Goal: Find specific page/section: Find specific page/section

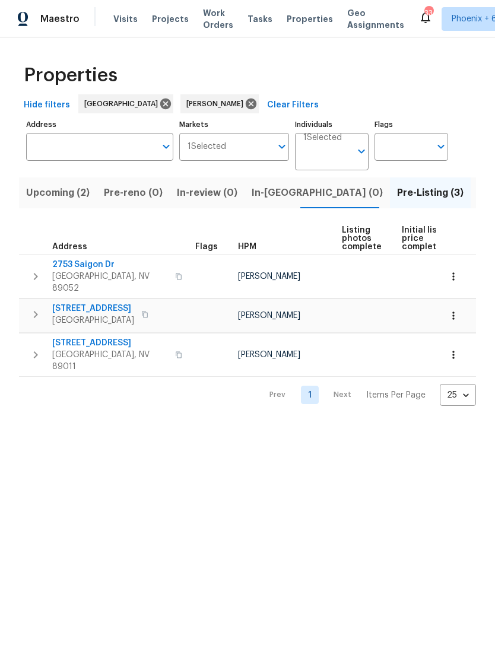
click at [74, 195] on span "Upcoming (2)" at bounding box center [57, 192] width 63 height 17
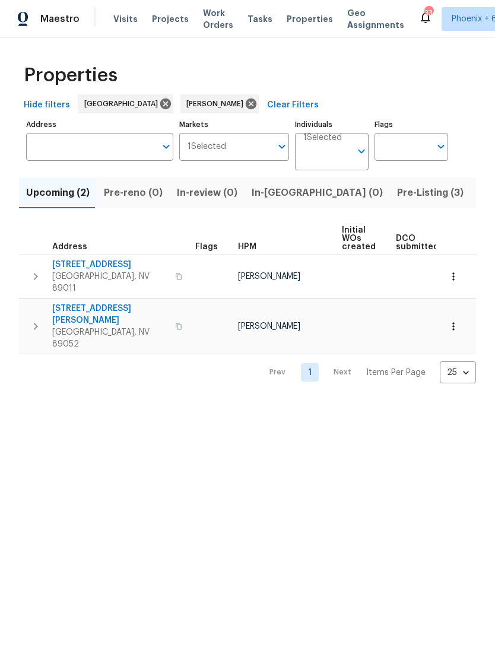
click at [276, 198] on span "In-[GEOGRAPHIC_DATA] (0)" at bounding box center [316, 192] width 131 height 17
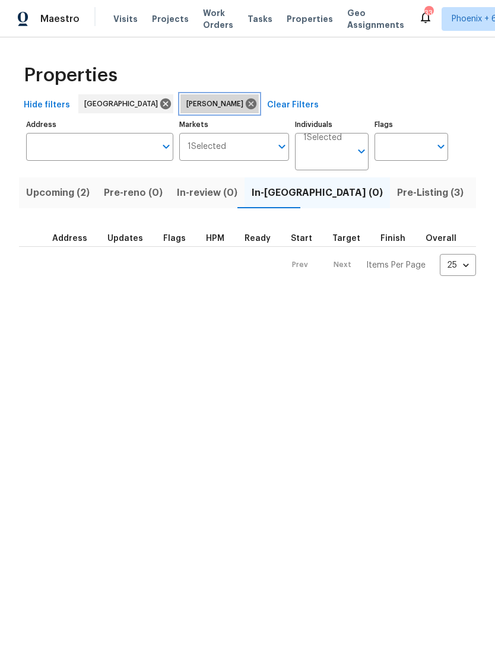
click at [246, 98] on icon at bounding box center [251, 103] width 11 height 11
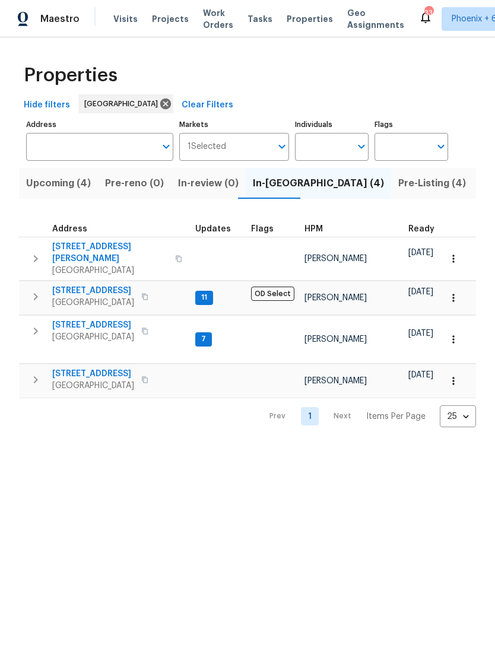
click at [74, 187] on span "Upcoming (4)" at bounding box center [58, 183] width 65 height 17
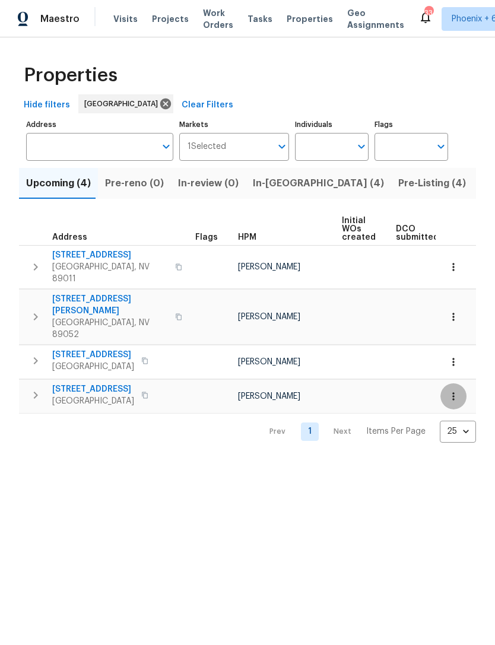
click at [454, 390] on icon "button" at bounding box center [453, 396] width 12 height 12
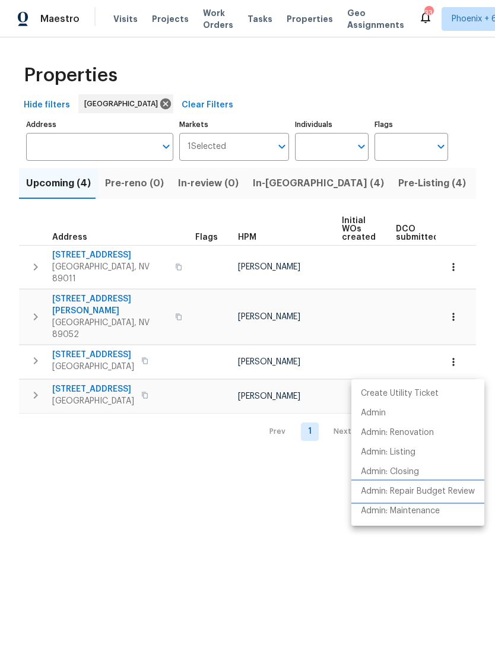
click at [394, 489] on p "Admin: Repair Budget Review" at bounding box center [418, 491] width 114 height 12
click at [200, 575] on div at bounding box center [247, 322] width 495 height 645
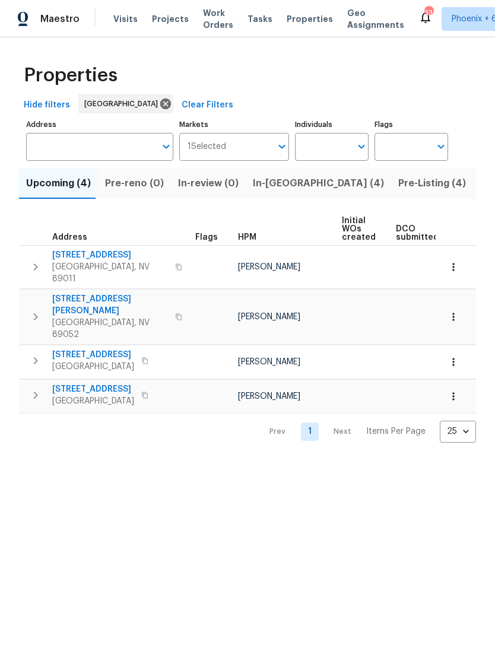
click at [273, 188] on span "In-[GEOGRAPHIC_DATA] (4)" at bounding box center [318, 183] width 131 height 17
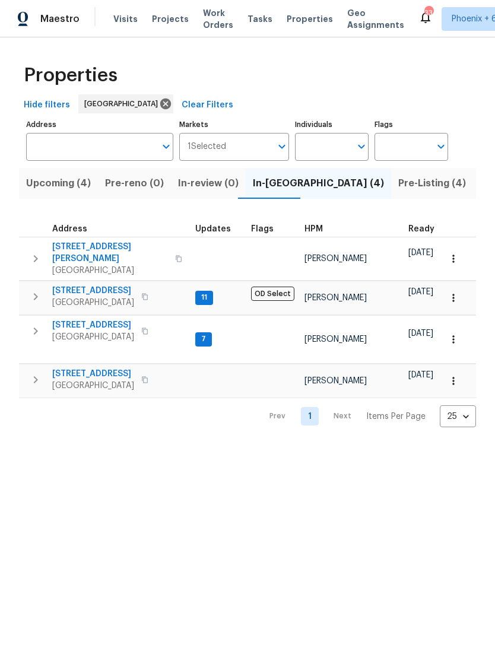
click at [398, 181] on span "Pre-Listing (4)" at bounding box center [432, 183] width 68 height 17
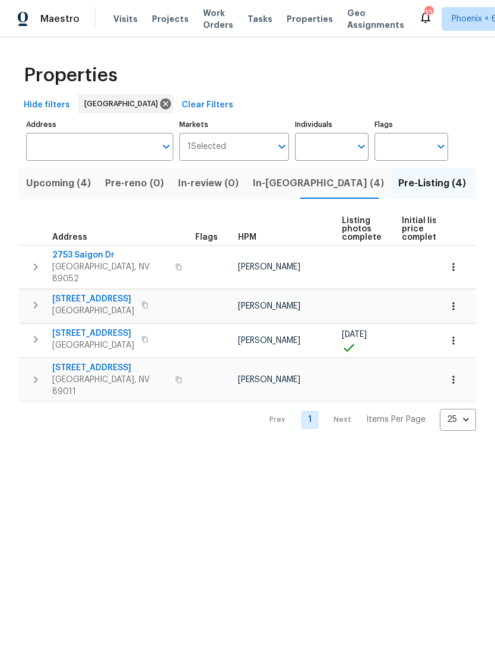
click at [280, 188] on span "In-[GEOGRAPHIC_DATA] (4)" at bounding box center [318, 183] width 131 height 17
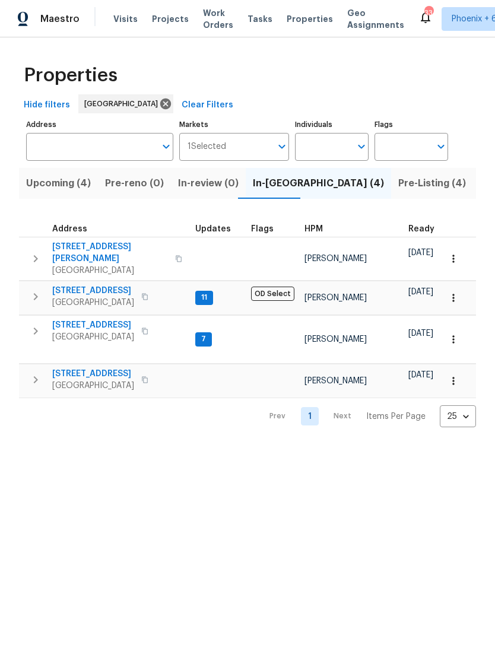
click at [41, 289] on icon "button" at bounding box center [35, 296] width 14 height 14
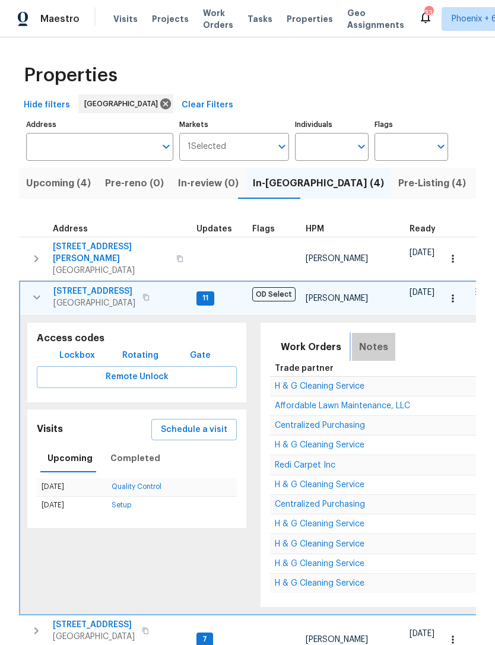
click at [375, 339] on span "Notes" at bounding box center [373, 347] width 29 height 17
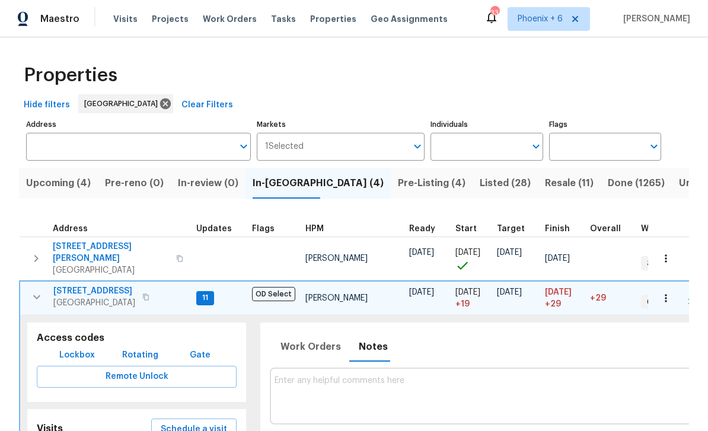
click at [36, 295] on icon "button" at bounding box center [36, 297] width 7 height 4
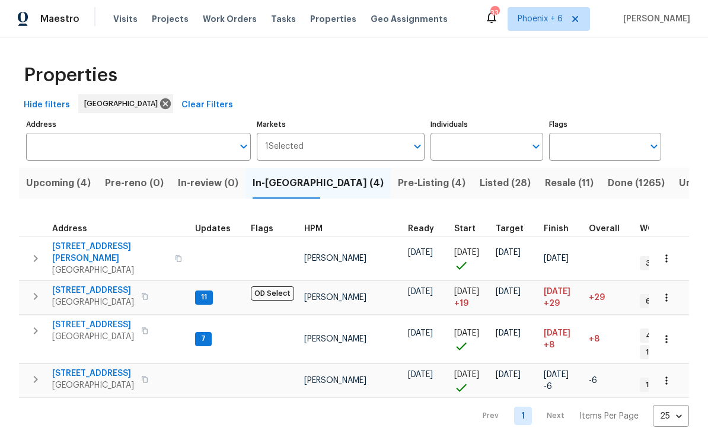
click at [39, 252] on icon "button" at bounding box center [35, 258] width 14 height 14
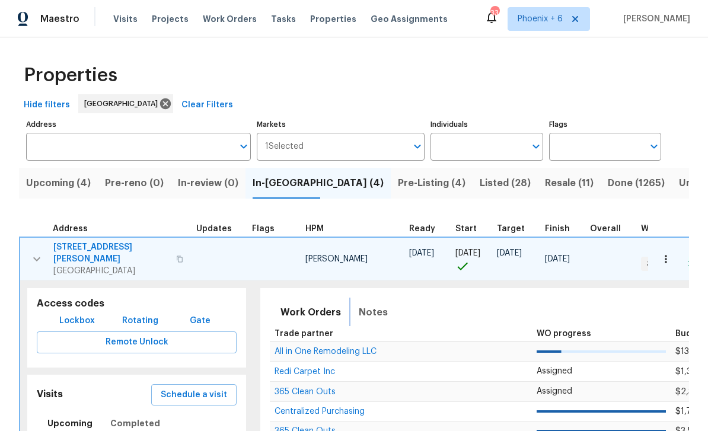
click at [372, 304] on span "Notes" at bounding box center [373, 312] width 29 height 17
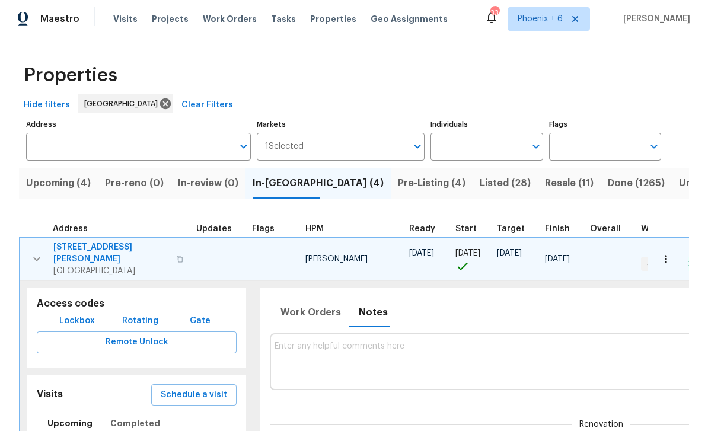
click at [39, 257] on icon "button" at bounding box center [36, 259] width 7 height 4
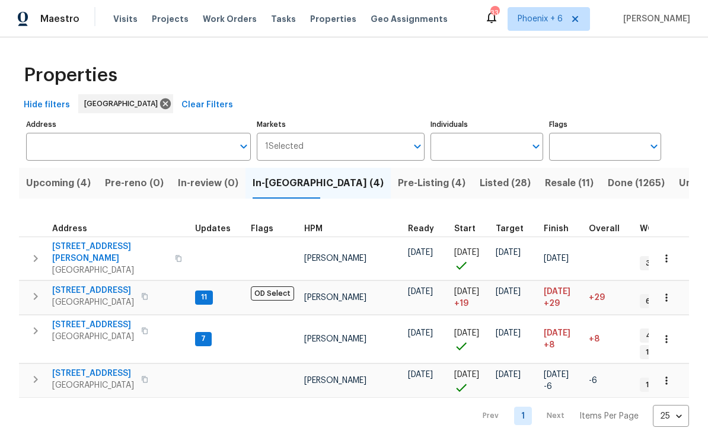
click at [42, 324] on icon "button" at bounding box center [35, 331] width 14 height 14
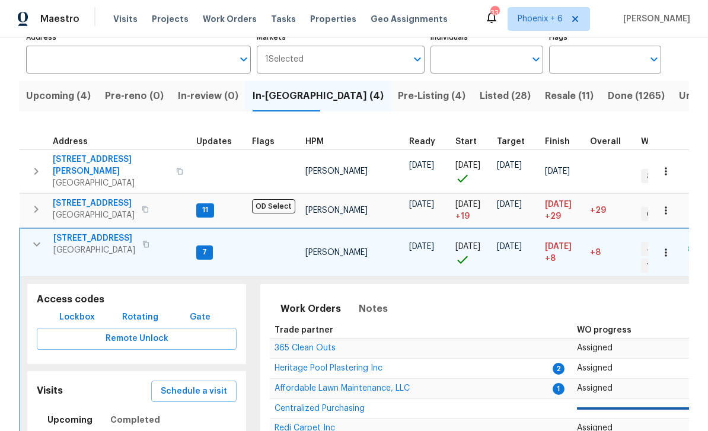
scroll to position [91, 0]
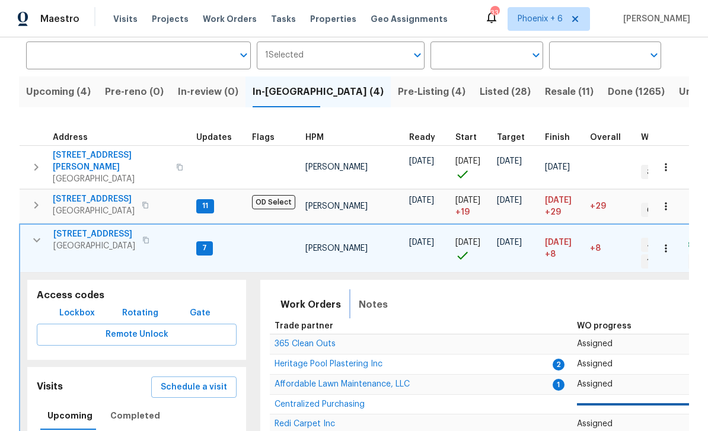
click at [371, 297] on span "Notes" at bounding box center [373, 305] width 29 height 17
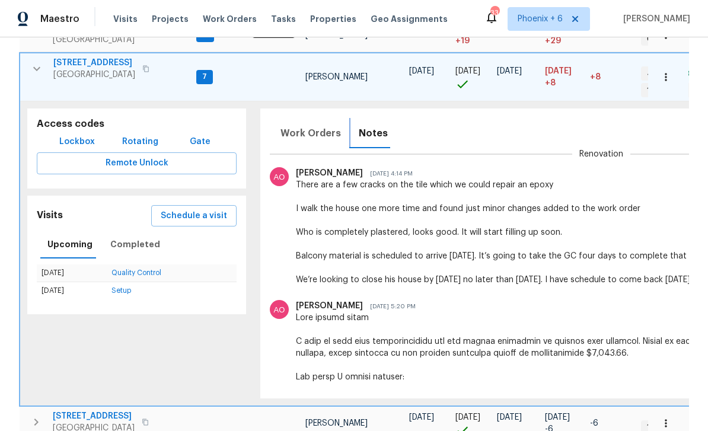
scroll to position [95, 0]
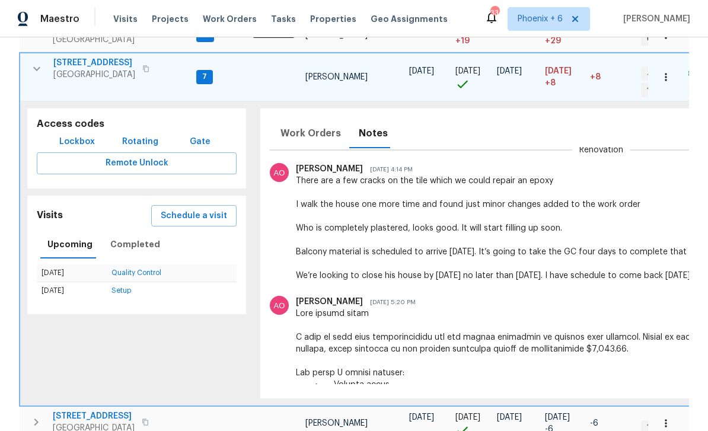
click at [35, 65] on icon "button" at bounding box center [37, 69] width 14 height 14
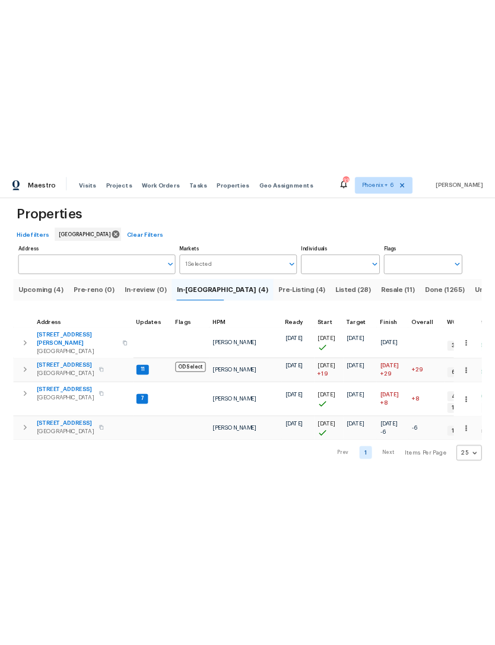
scroll to position [0, 0]
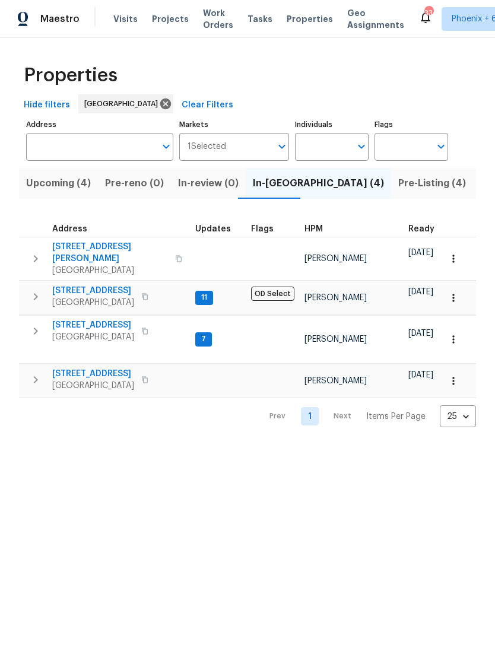
click at [398, 187] on span "Pre-Listing (4)" at bounding box center [432, 183] width 68 height 17
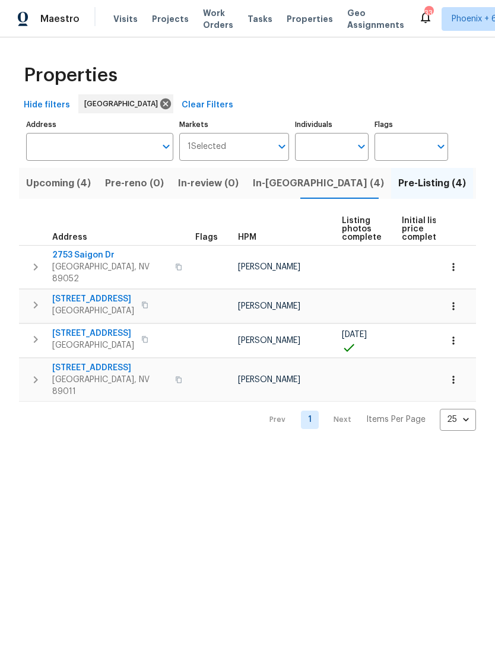
click at [329, 148] on input "Individuals" at bounding box center [323, 147] width 56 height 28
type input "julian"
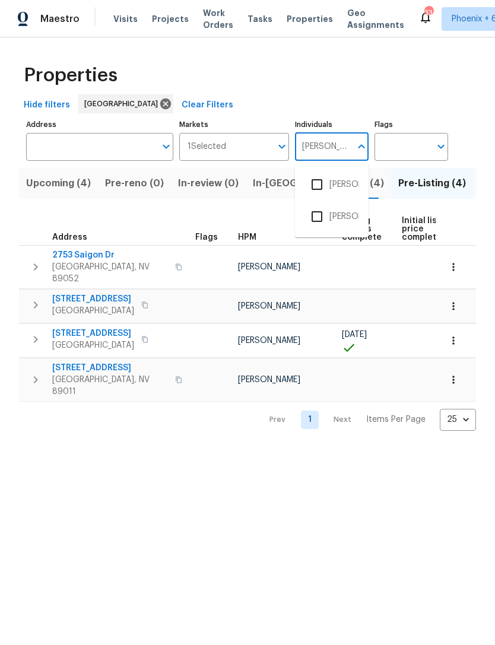
click at [322, 184] on input "checkbox" at bounding box center [316, 184] width 25 height 25
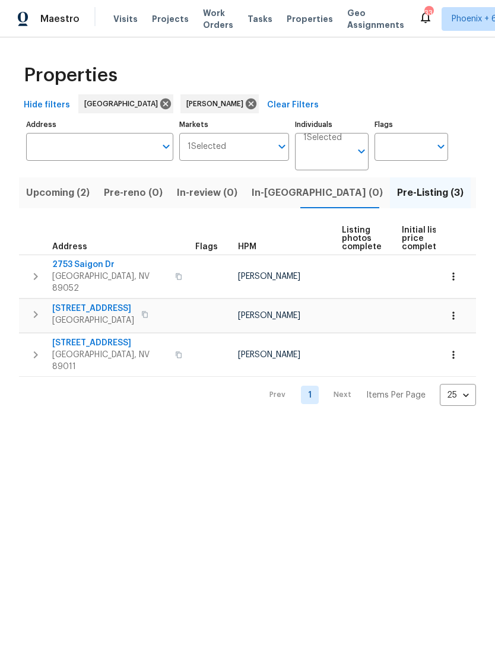
click at [69, 192] on span "Upcoming (2)" at bounding box center [57, 192] width 63 height 17
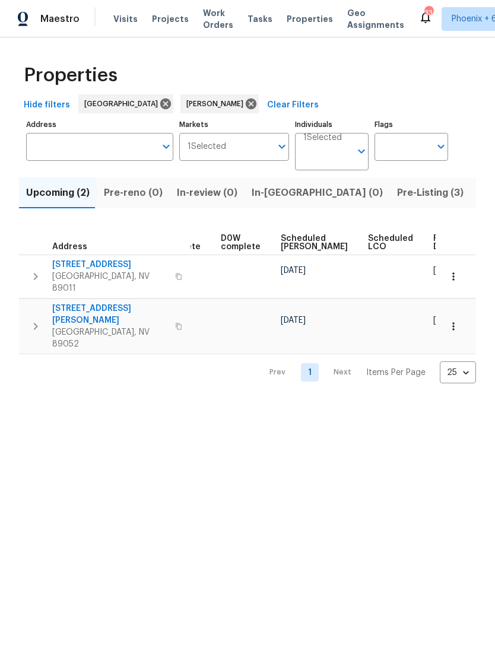
scroll to position [0, 297]
click at [433, 245] on span "Ready Date" at bounding box center [446, 242] width 26 height 17
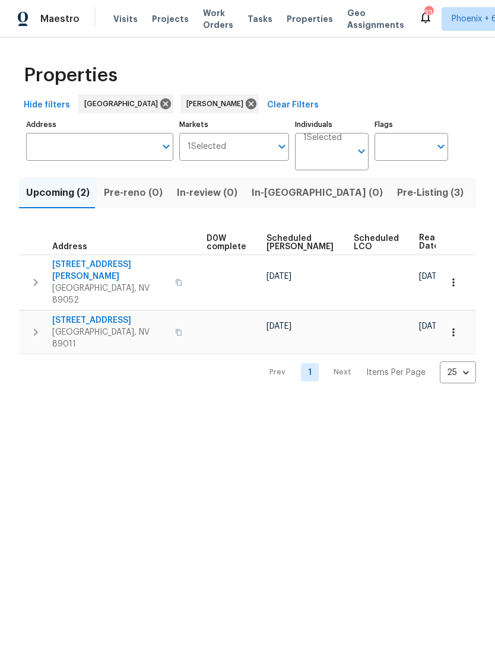
scroll to position [0, 311]
click at [280, 205] on button "In-[GEOGRAPHIC_DATA] (0)" at bounding box center [316, 192] width 145 height 31
